Goal: Task Accomplishment & Management: Complete application form

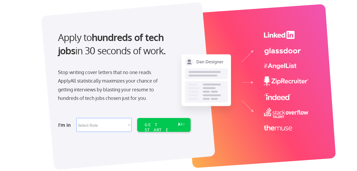
scroll to position [31, 0]
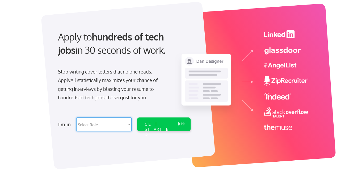
click at [129, 125] on select "Select Role Software Engineering Product Management Customer Success Sales UI/U…" at bounding box center [103, 124] width 55 height 14
click at [111, 151] on div at bounding box center [128, 86] width 175 height 168
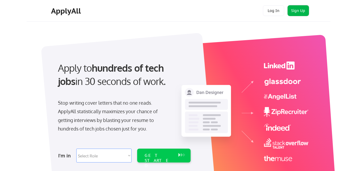
click at [299, 10] on button "Sign Up" at bounding box center [298, 10] width 21 height 11
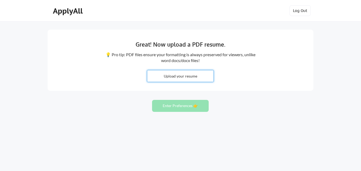
click at [179, 77] on input "file" at bounding box center [180, 75] width 66 height 11
type input "C:\fakepath\Sandra Marisa Brown-Resume.docx"
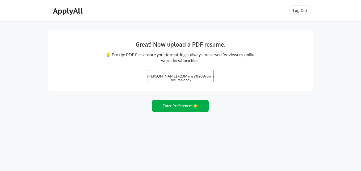
click at [186, 105] on button "Enter Preferences 👉" at bounding box center [180, 106] width 57 height 12
